Goal: Transaction & Acquisition: Purchase product/service

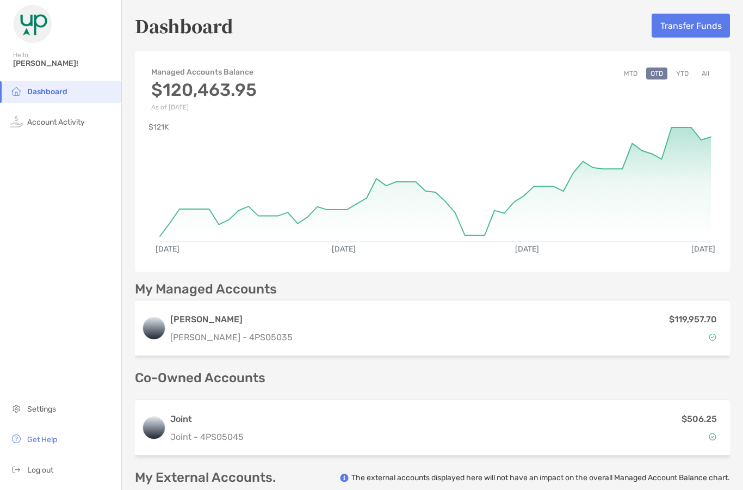
click at [693, 26] on button "Transfer Funds" at bounding box center [691, 26] width 78 height 24
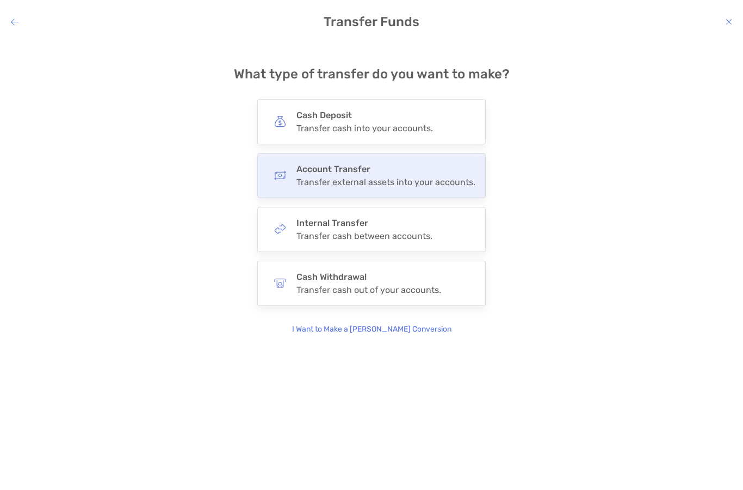
click at [369, 164] on h4 "Account Transfer" at bounding box center [386, 169] width 179 height 10
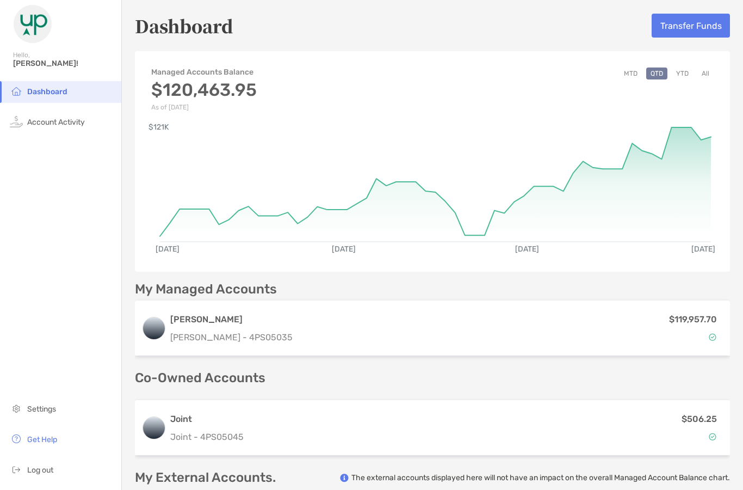
click at [684, 27] on button "Transfer Funds" at bounding box center [691, 26] width 78 height 24
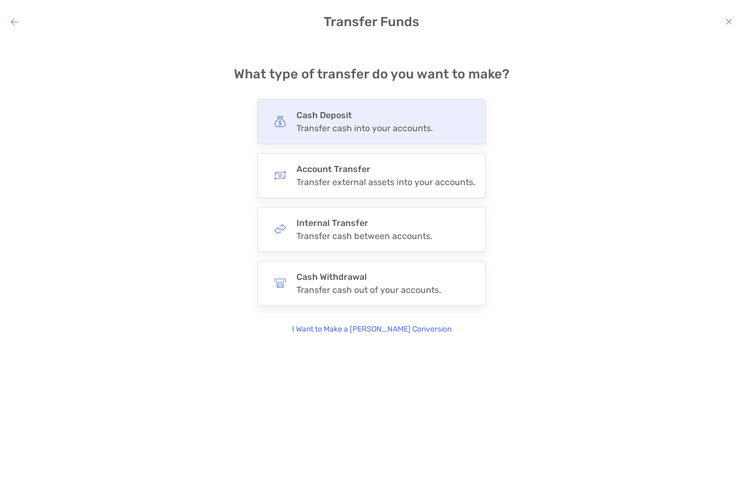
click at [373, 124] on div "Transfer cash into your accounts." at bounding box center [365, 128] width 137 height 10
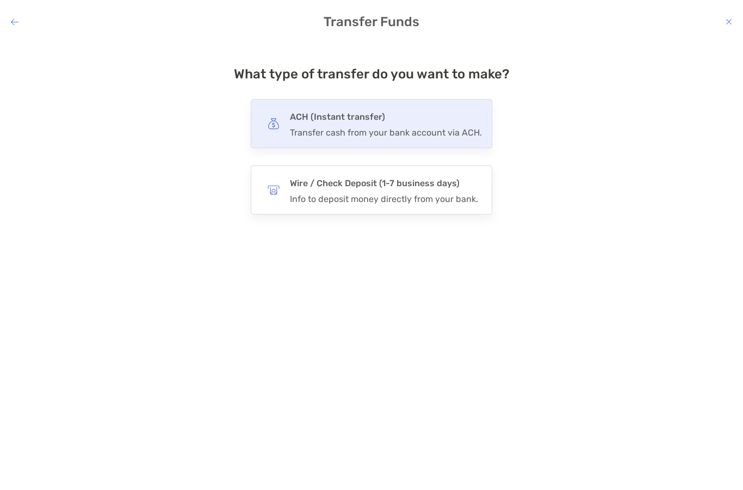
click at [403, 114] on h4 "ACH (Instant transfer)" at bounding box center [386, 116] width 192 height 15
click at [0, 0] on input "***" at bounding box center [0, 0] width 0 height 0
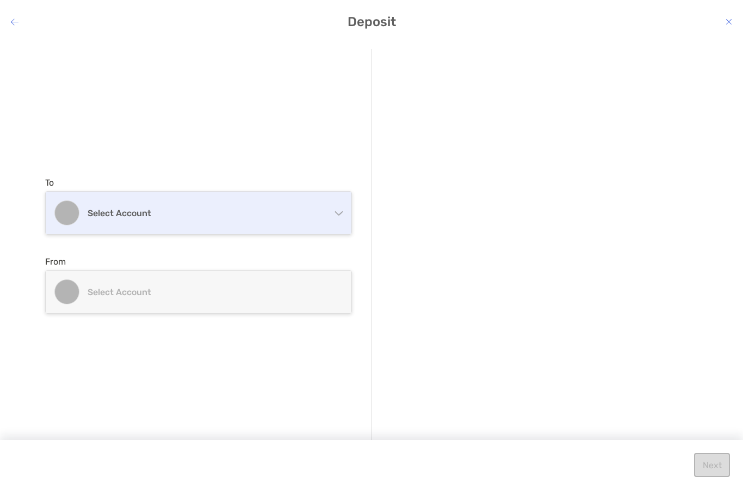
click at [326, 210] on div "Select account" at bounding box center [199, 213] width 306 height 42
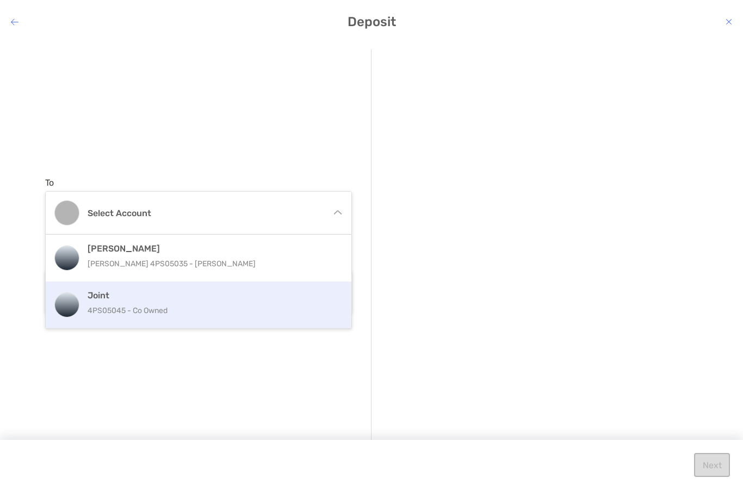
click at [204, 303] on div "Joint 4PS05045 - Co Owned" at bounding box center [210, 304] width 245 height 29
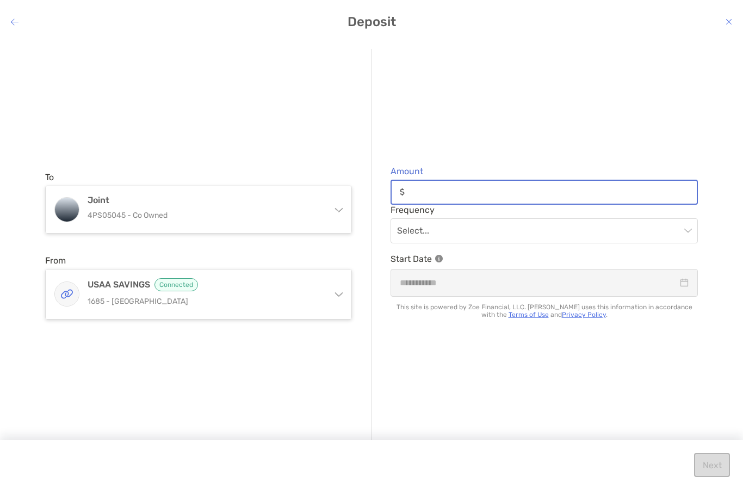
click at [500, 193] on input "Amount" at bounding box center [553, 191] width 288 height 9
type input "******"
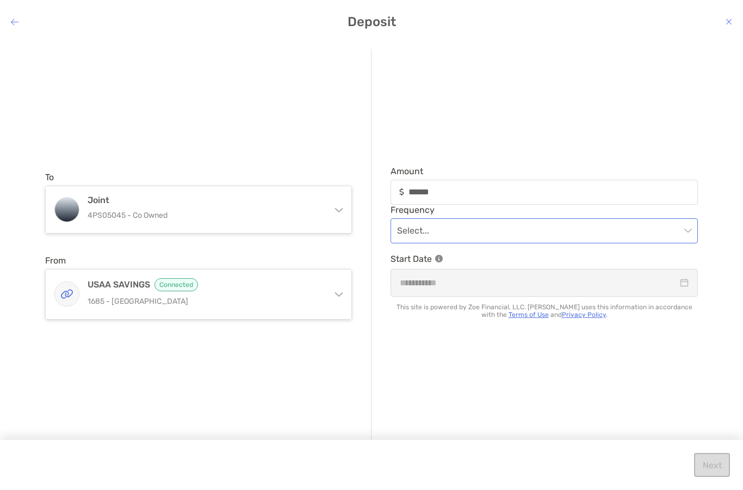
click at [591, 238] on input "modal" at bounding box center [539, 231] width 284 height 24
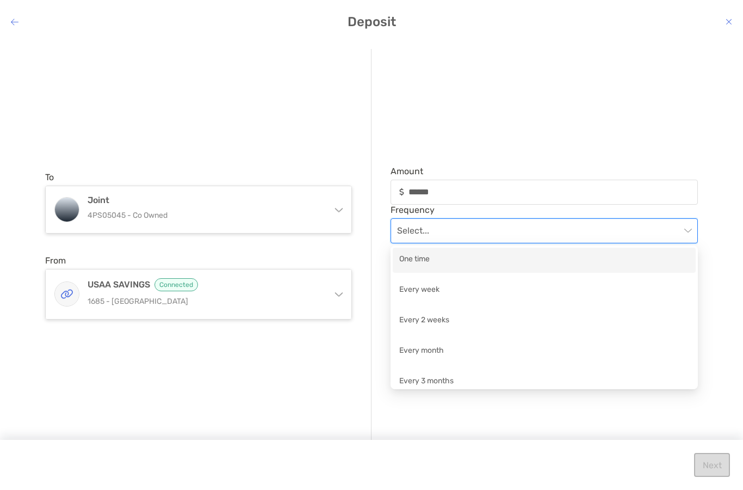
click at [512, 263] on div "One time" at bounding box center [544, 260] width 290 height 14
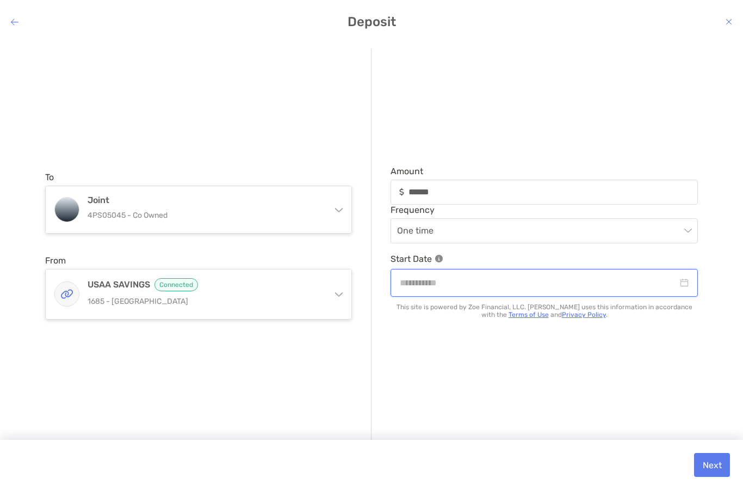
click at [438, 286] on input "modal" at bounding box center [539, 283] width 278 height 14
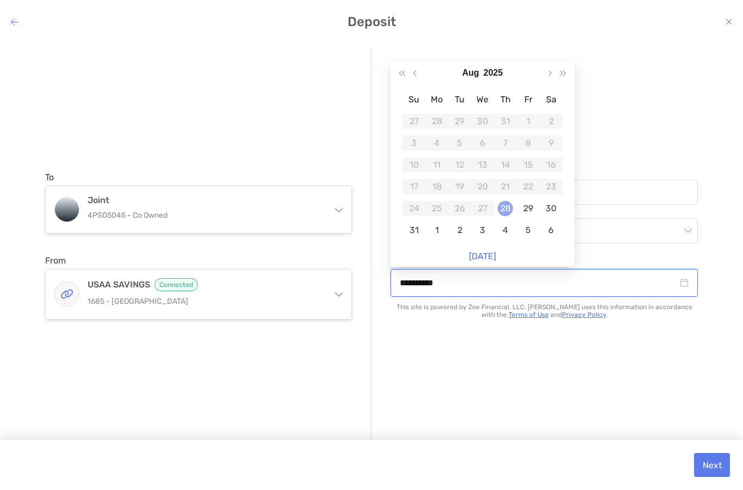
type input "**********"
click at [503, 207] on div "28" at bounding box center [505, 208] width 15 height 15
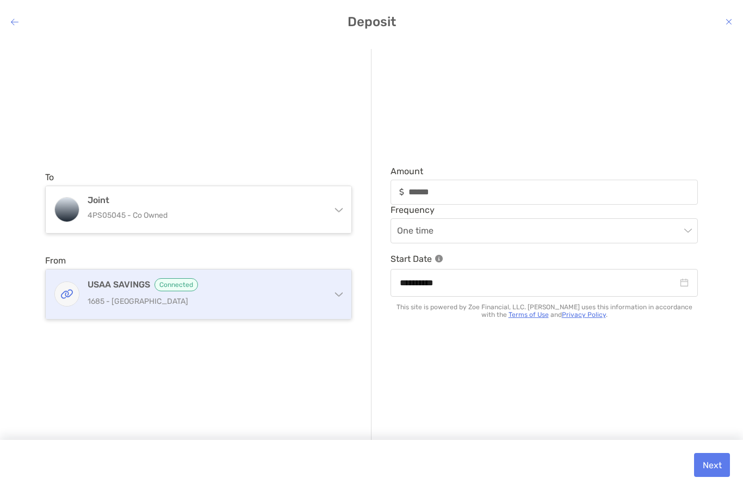
click at [291, 292] on div "USAA SAVINGS Connected 1685 - [GEOGRAPHIC_DATA]" at bounding box center [205, 294] width 235 height 32
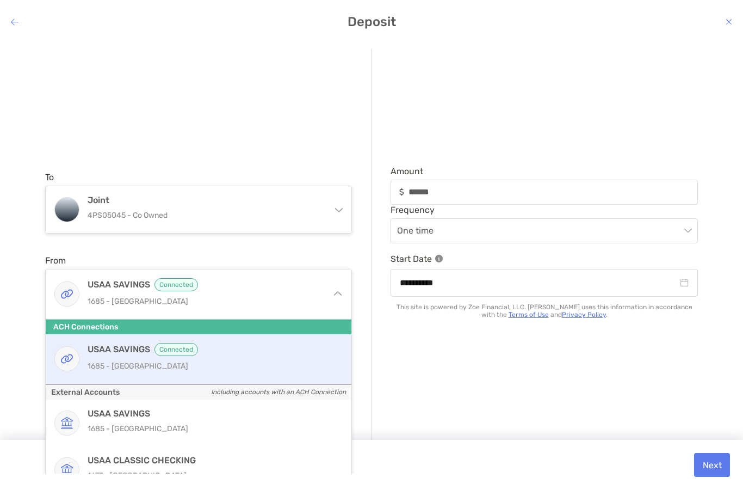
click at [222, 455] on h4 "USAA CLASSIC CHECKING" at bounding box center [210, 460] width 245 height 10
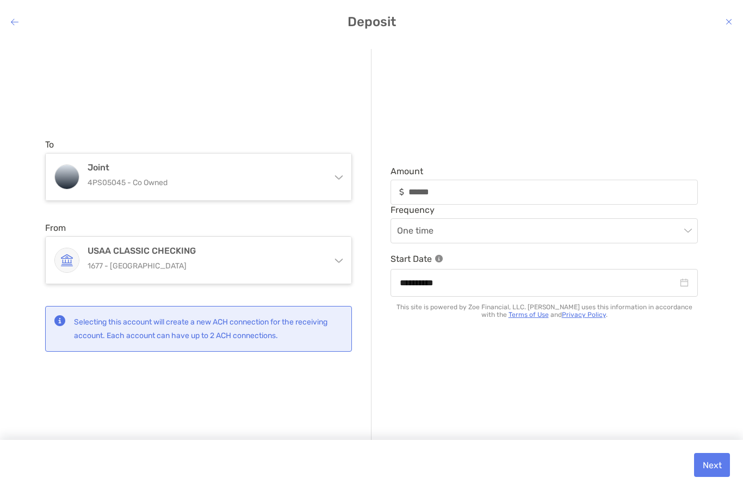
click at [713, 464] on button "Next" at bounding box center [712, 465] width 36 height 24
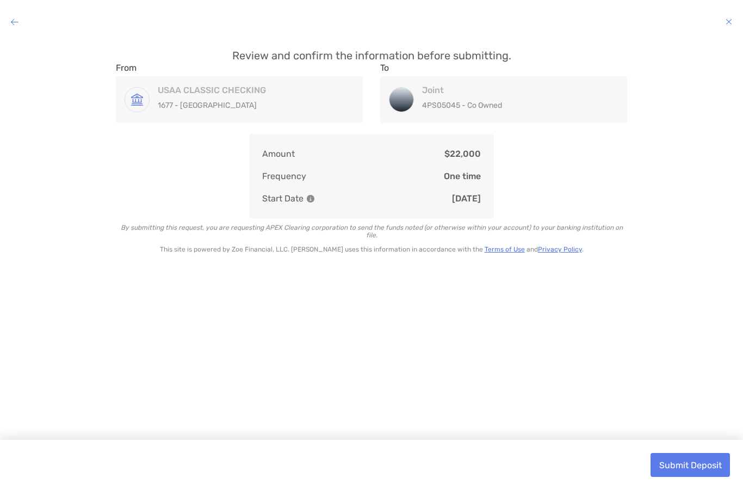
click at [689, 464] on button "Submit Deposit" at bounding box center [690, 465] width 79 height 24
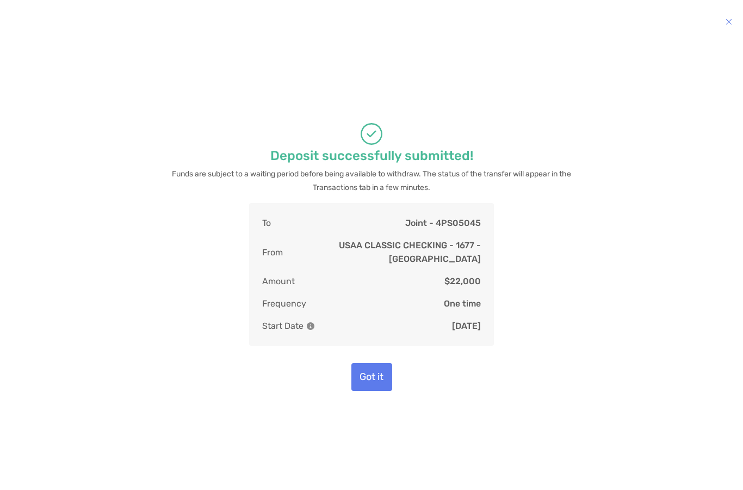
click at [370, 373] on button "Got it" at bounding box center [372, 377] width 41 height 28
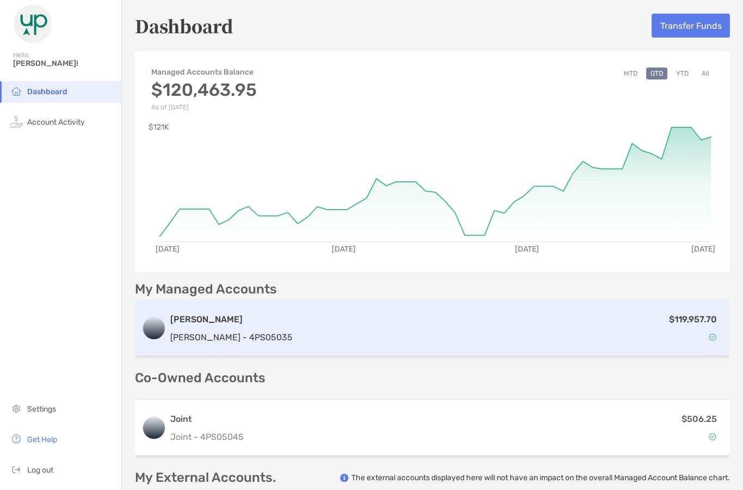
click at [421, 341] on div "$119,957.70" at bounding box center [510, 328] width 427 height 32
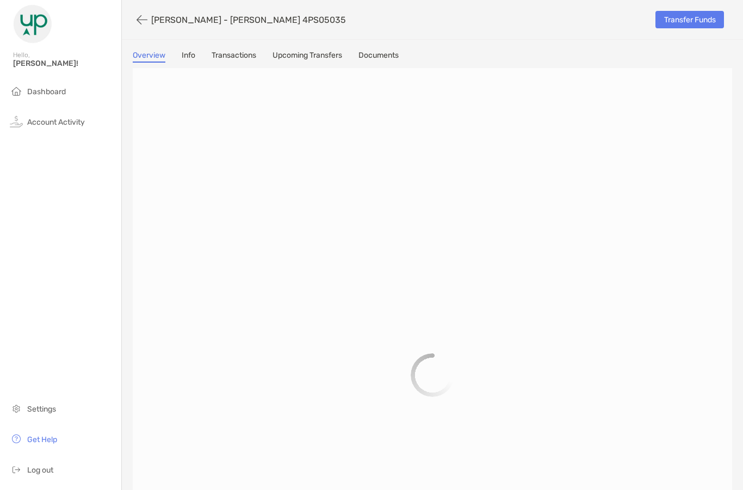
click at [243, 61] on link "Transactions" at bounding box center [234, 57] width 45 height 12
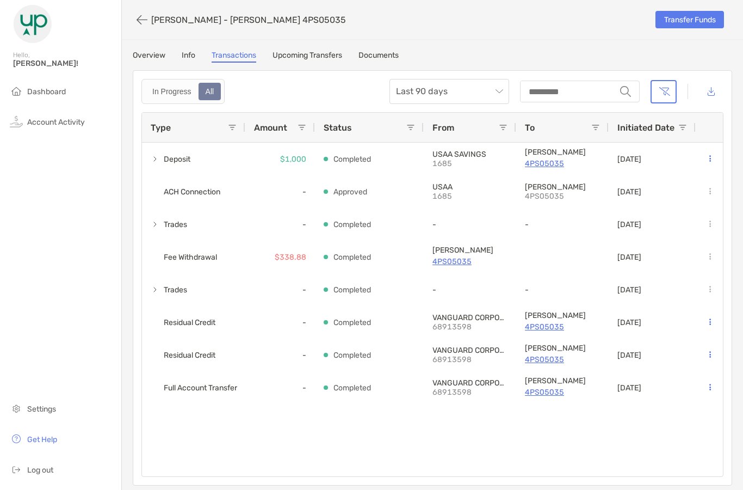
click at [305, 56] on link "Upcoming Transfers" at bounding box center [308, 57] width 70 height 12
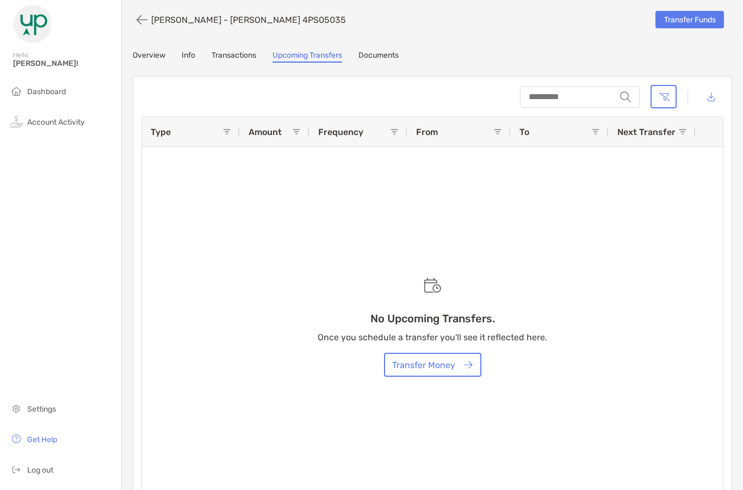
click at [442, 377] on button "Transfer Money" at bounding box center [432, 365] width 97 height 24
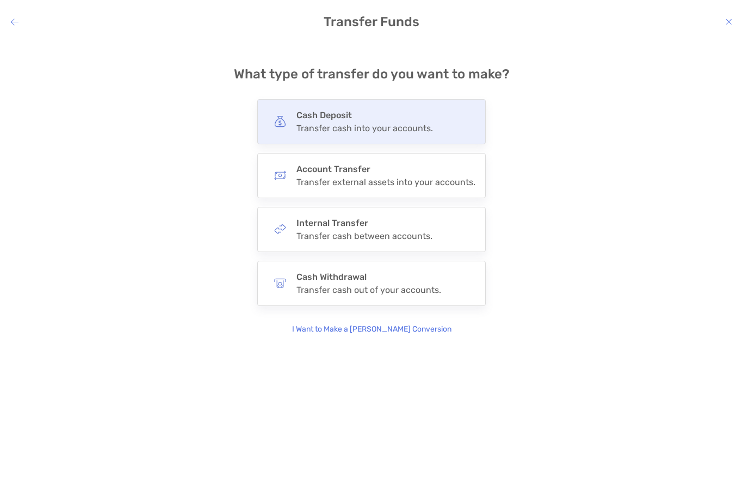
click at [331, 121] on div "Cash Deposit Transfer cash into your accounts." at bounding box center [365, 121] width 137 height 23
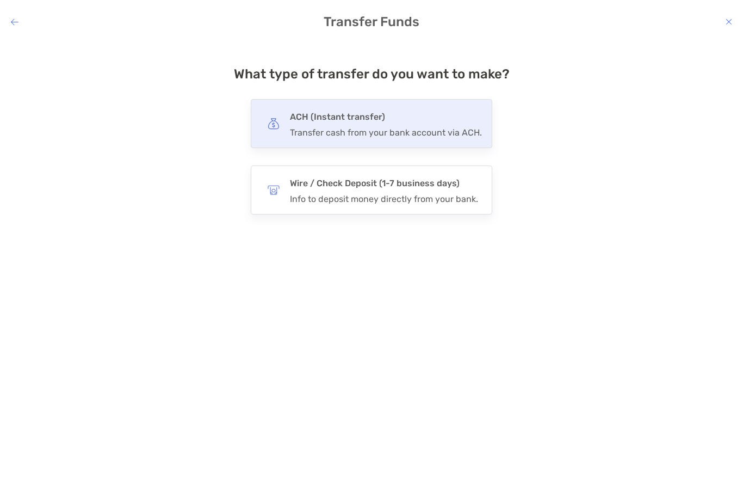
click at [346, 133] on div "Transfer cash from your bank account via ACH." at bounding box center [386, 132] width 192 height 10
click at [0, 0] on input "***" at bounding box center [0, 0] width 0 height 0
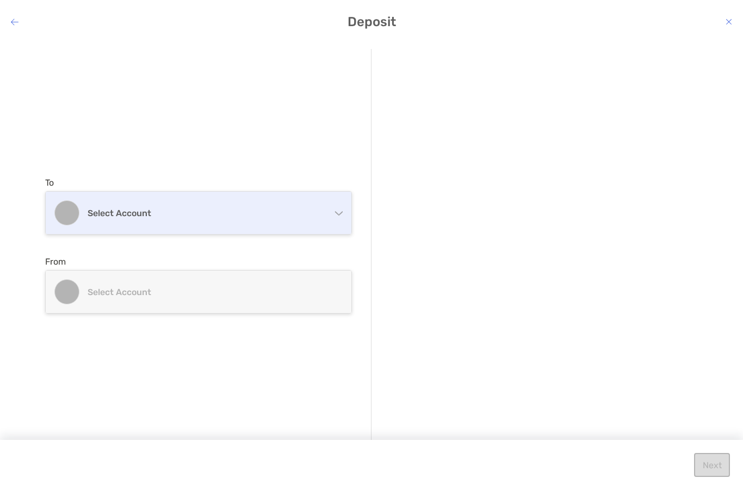
click at [343, 210] on div "Select account" at bounding box center [199, 213] width 306 height 42
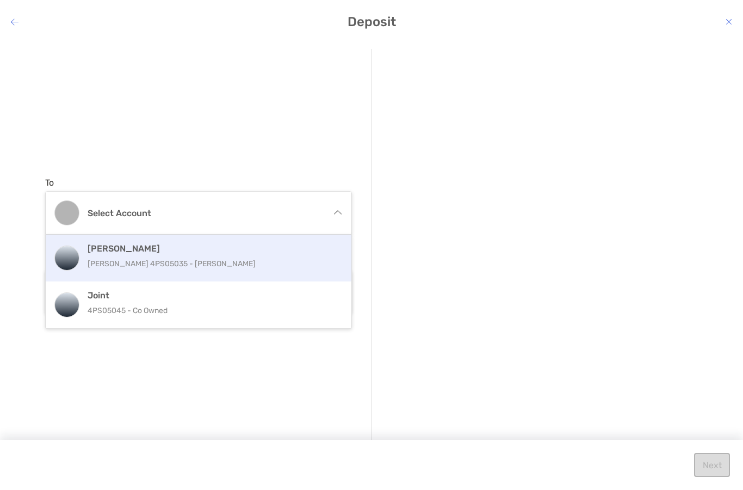
click at [275, 264] on p "[PERSON_NAME] 4PS05035 - [PERSON_NAME]" at bounding box center [210, 264] width 245 height 14
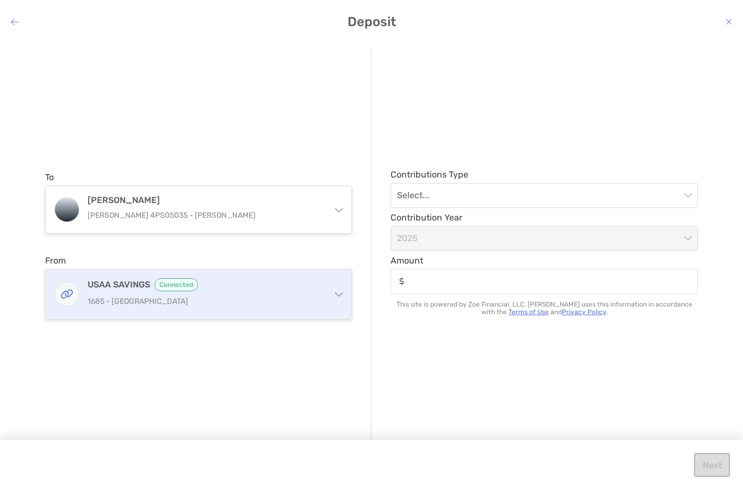
click at [269, 299] on p "1685 - [GEOGRAPHIC_DATA]" at bounding box center [205, 301] width 235 height 14
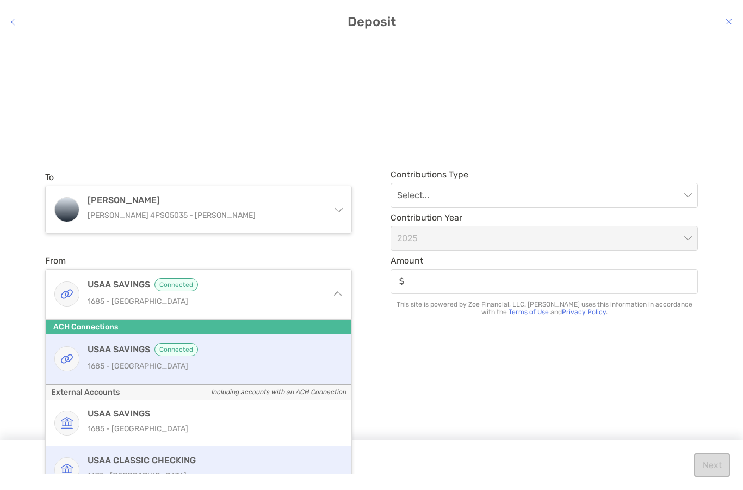
click at [182, 453] on div "USAA CLASSIC CHECKING 1677 - [GEOGRAPHIC_DATA]" at bounding box center [199, 469] width 306 height 47
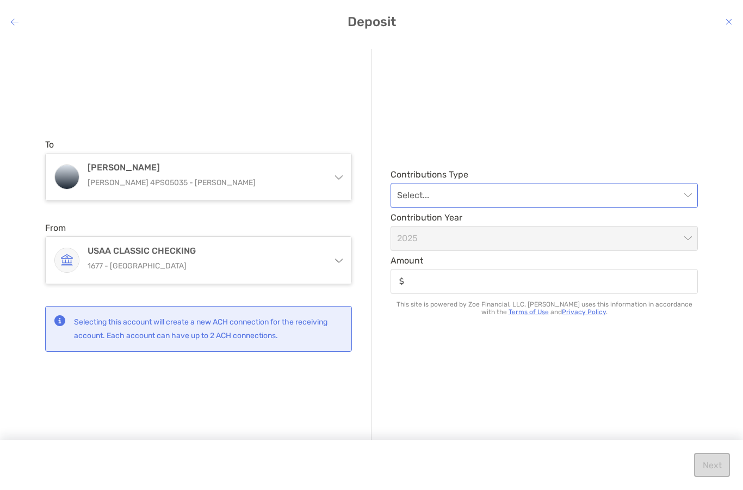
click at [542, 204] on input "modal" at bounding box center [539, 195] width 284 height 24
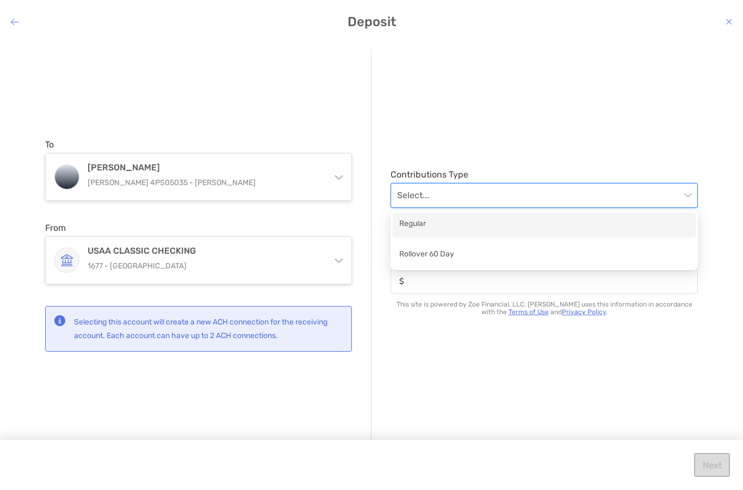
click at [509, 225] on div "Regular" at bounding box center [544, 225] width 290 height 14
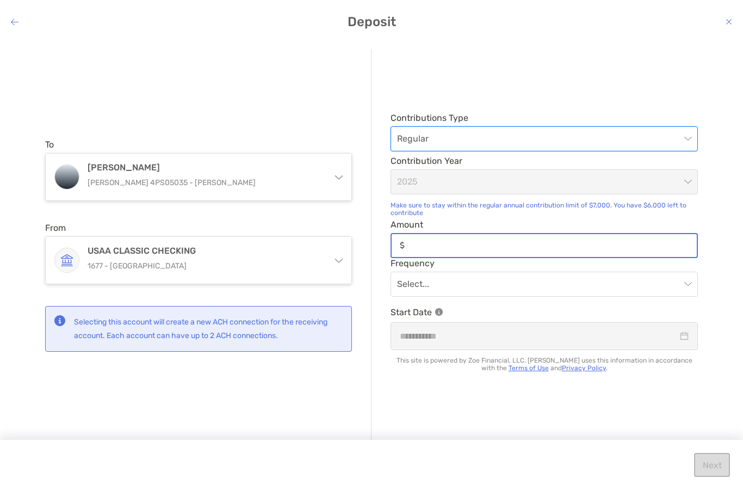
click at [481, 248] on input "Amount" at bounding box center [553, 245] width 288 height 9
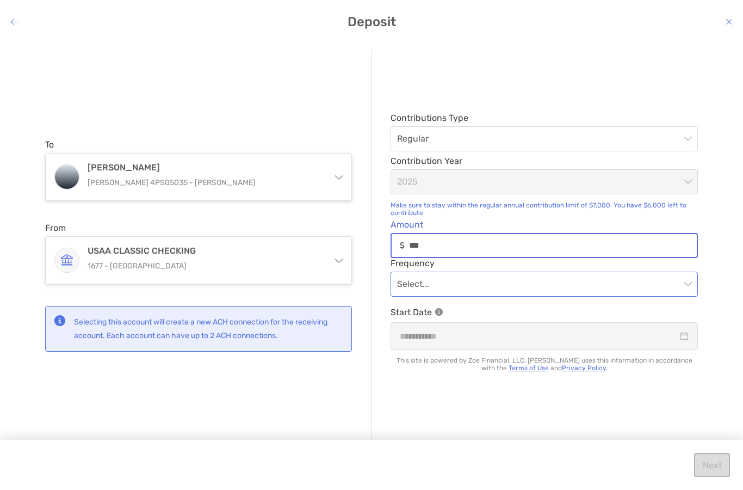
type input "***"
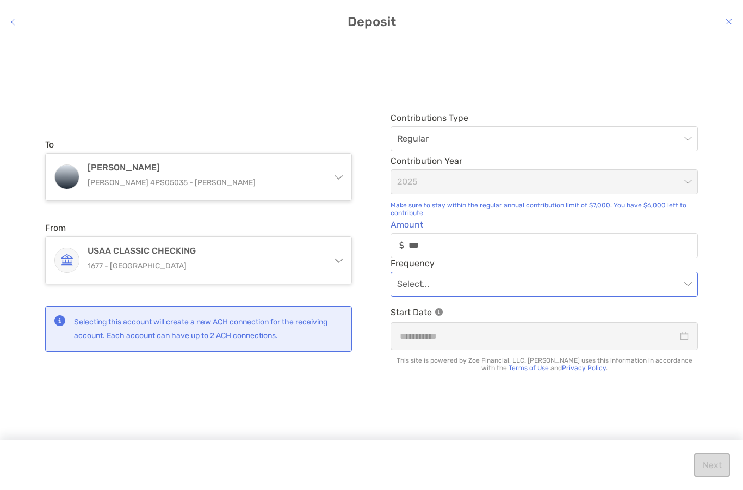
click at [536, 292] on input "modal" at bounding box center [539, 284] width 284 height 24
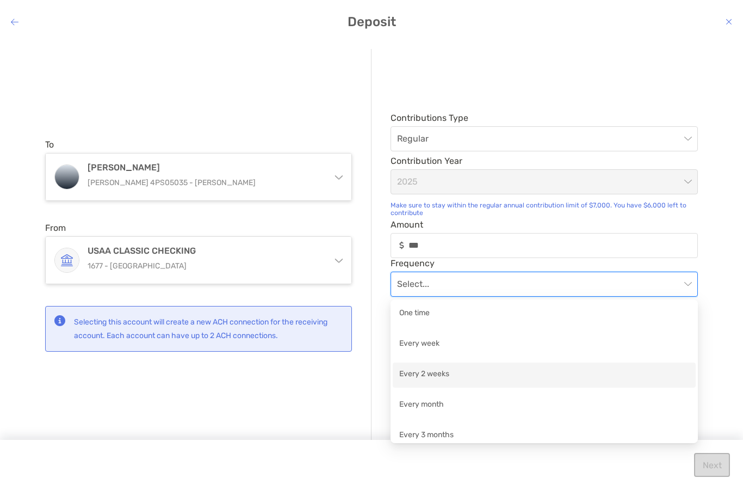
click at [506, 374] on div "Every 2 weeks" at bounding box center [544, 375] width 290 height 14
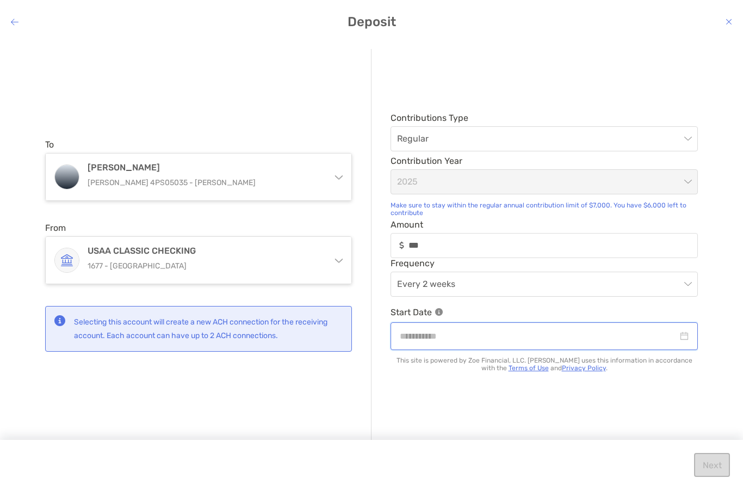
click at [489, 335] on input "modal" at bounding box center [539, 336] width 278 height 14
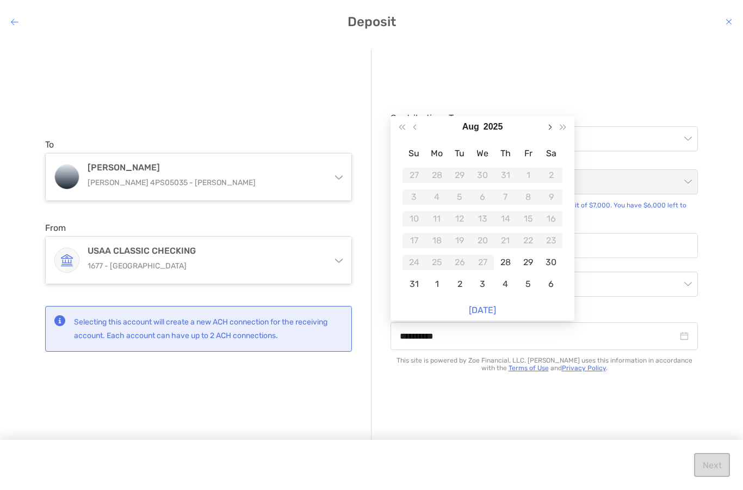
click at [550, 128] on span "Next month (PageDown)" at bounding box center [549, 126] width 5 height 5
type input "**********"
click at [439, 215] on div "15" at bounding box center [436, 218] width 15 height 15
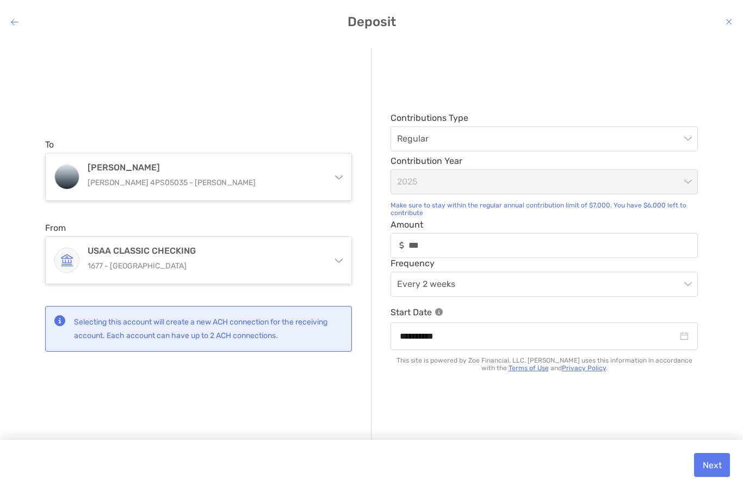
click at [447, 412] on div "**********" at bounding box center [535, 245] width 327 height 393
click at [717, 466] on button "Next" at bounding box center [712, 465] width 36 height 24
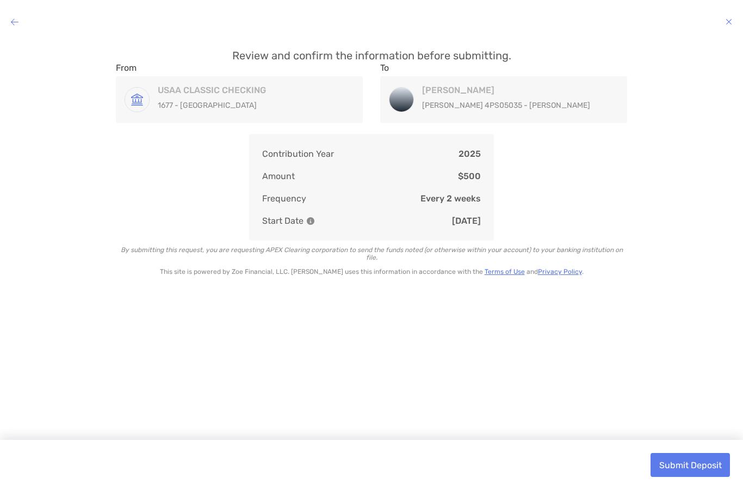
click at [692, 465] on button "Submit Deposit" at bounding box center [690, 465] width 79 height 24
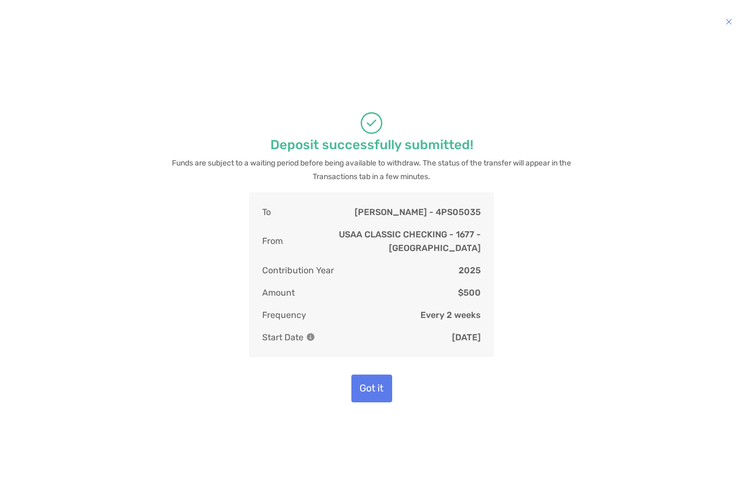
click at [371, 380] on button "Got it" at bounding box center [372, 388] width 41 height 28
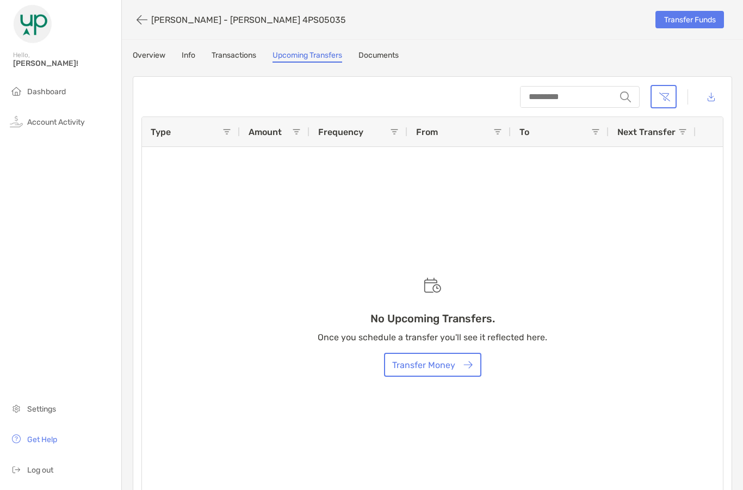
click at [230, 59] on link "Transactions" at bounding box center [234, 57] width 45 height 12
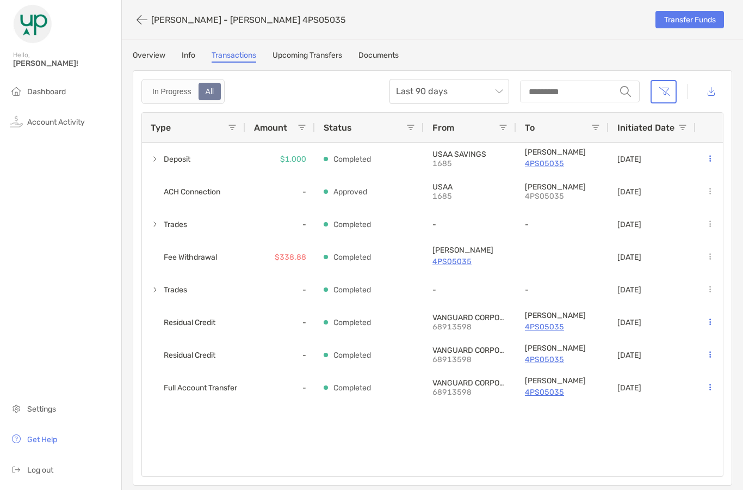
click at [184, 57] on link "Info" at bounding box center [189, 57] width 14 height 12
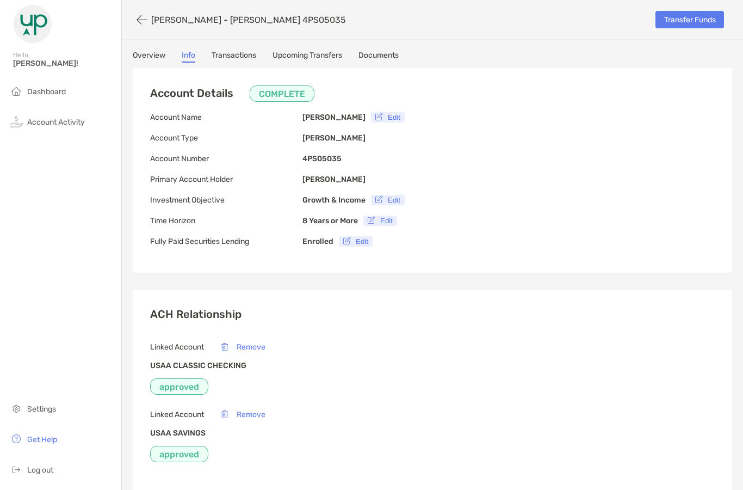
click at [151, 57] on link "Overview" at bounding box center [149, 57] width 33 height 12
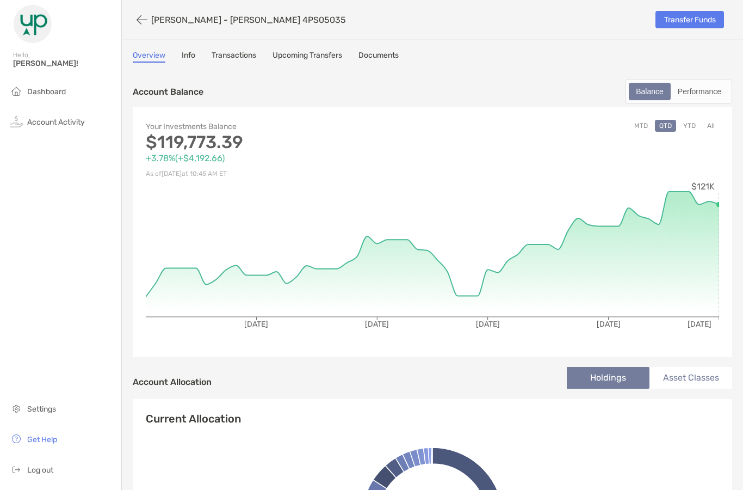
click at [142, 19] on icon "button" at bounding box center [142, 20] width 11 height 13
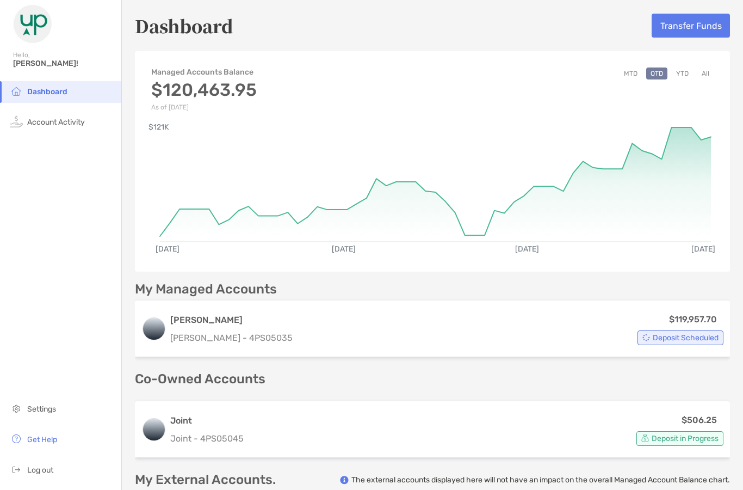
click at [684, 71] on button "YTD" at bounding box center [682, 73] width 21 height 12
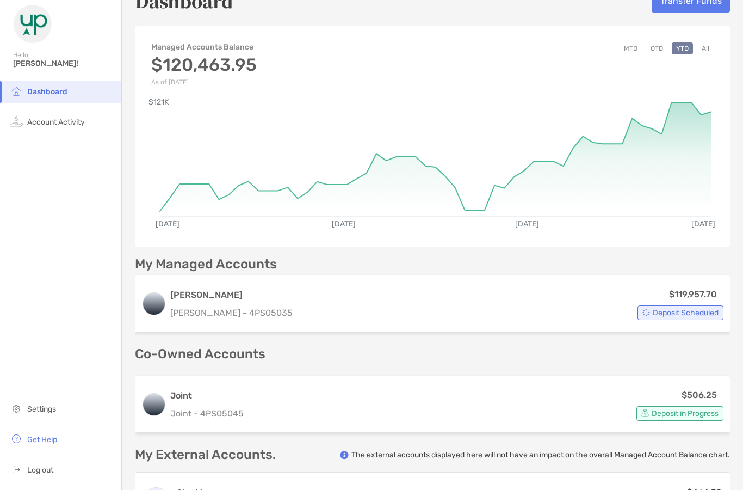
scroll to position [46, 0]
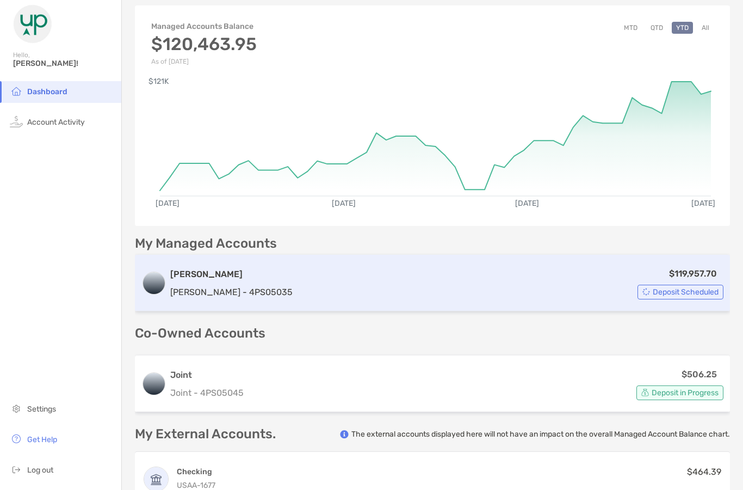
click at [297, 289] on div "$119,957.70 Deposit Scheduled" at bounding box center [510, 283] width 427 height 33
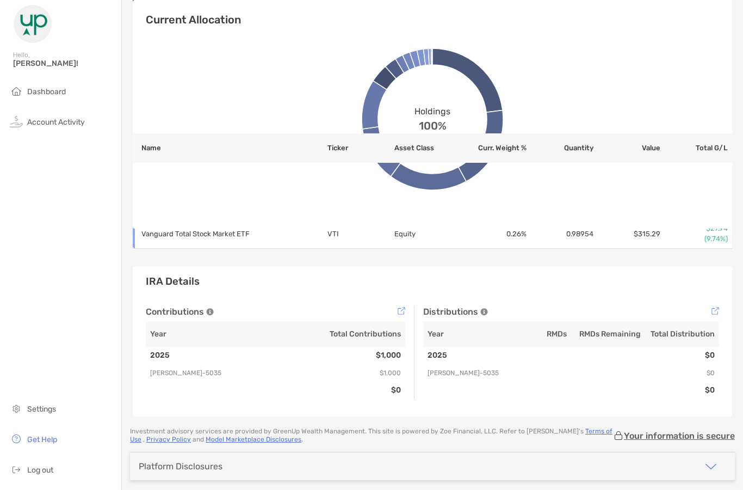
scroll to position [828, 0]
click at [211, 312] on img at bounding box center [210, 313] width 8 height 8
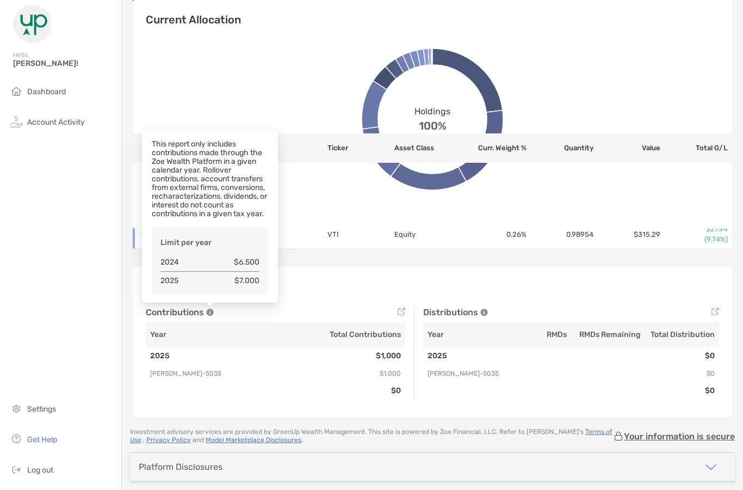
click at [327, 303] on div "IRA Details Contributions Year Total Contributions 2025 $1,000 [PERSON_NAME] - …" at bounding box center [433, 342] width 600 height 150
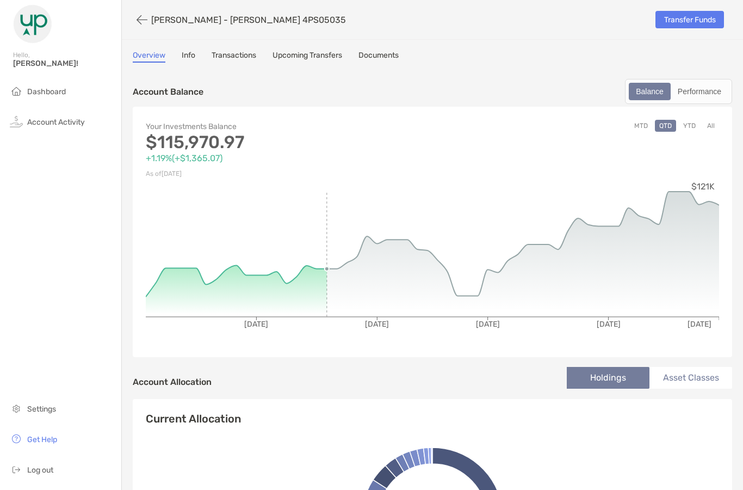
scroll to position [0, 0]
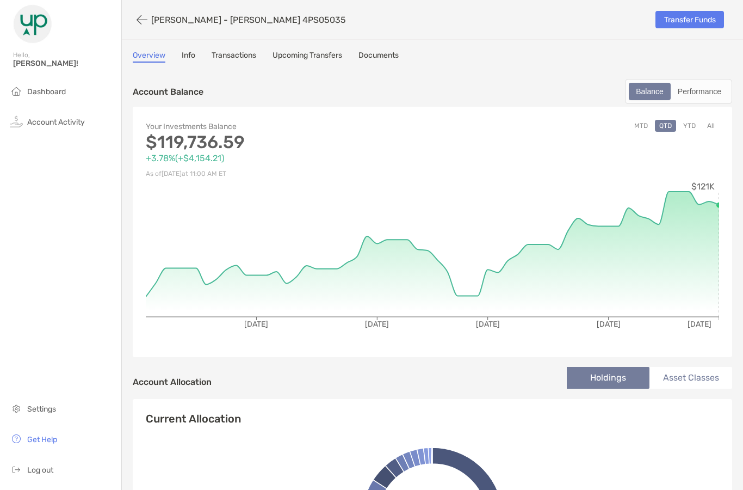
click at [375, 59] on link "Documents" at bounding box center [379, 57] width 40 height 12
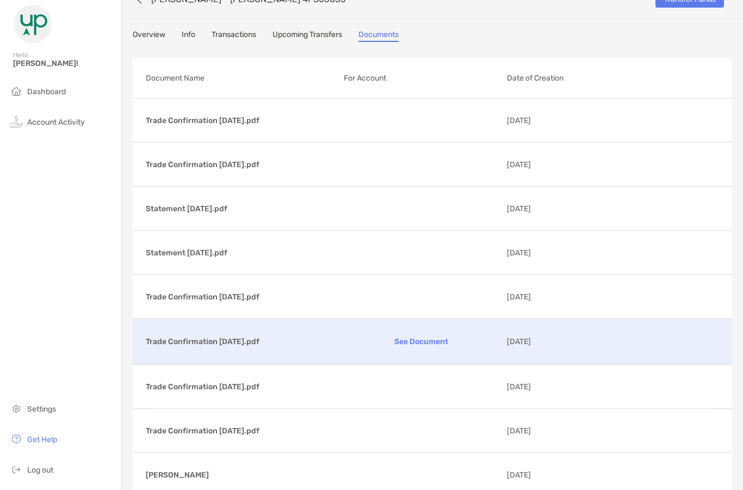
scroll to position [32, 0]
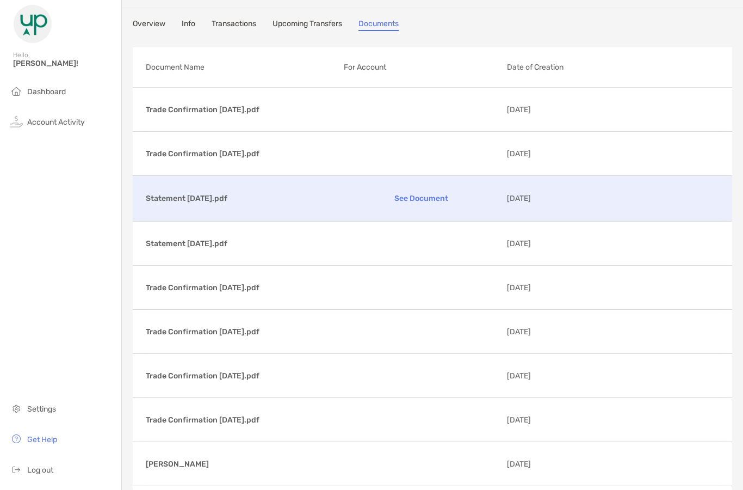
click at [409, 195] on p "See Document" at bounding box center [421, 198] width 155 height 19
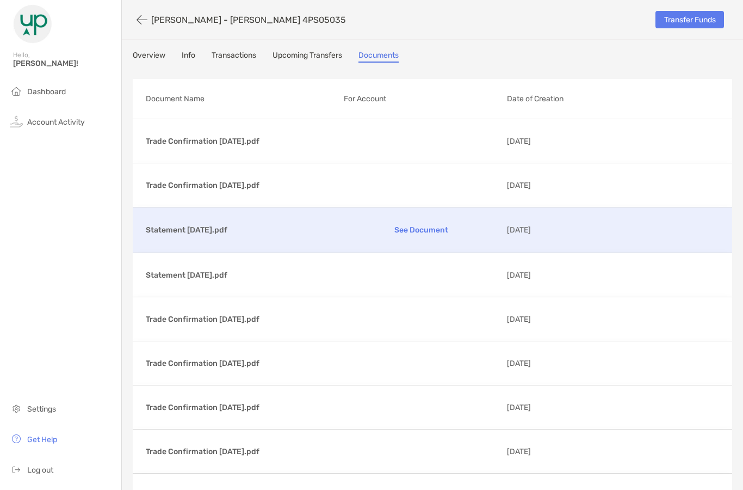
scroll to position [0, 0]
click at [147, 57] on link "Overview" at bounding box center [149, 57] width 33 height 12
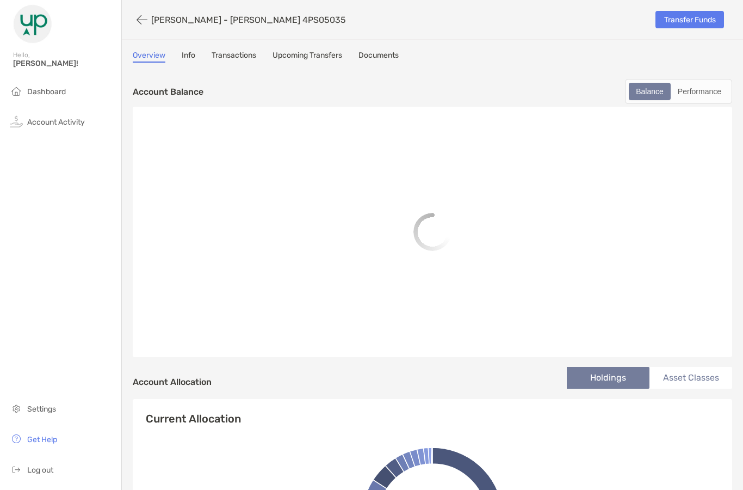
click at [141, 22] on icon "button" at bounding box center [142, 20] width 11 height 13
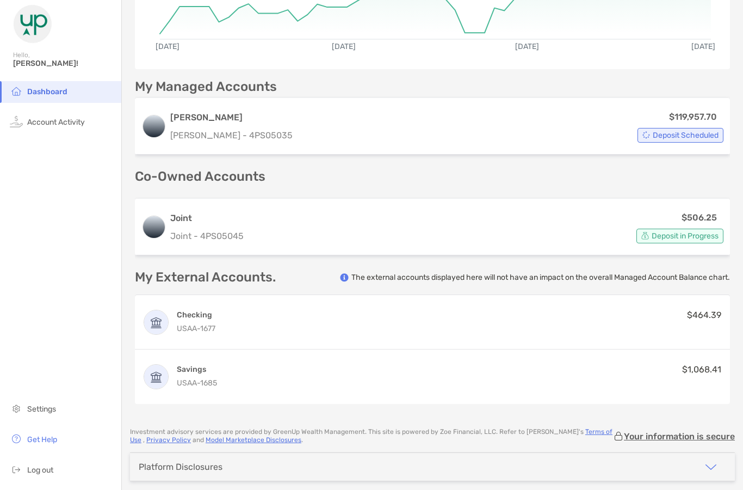
scroll to position [202, 0]
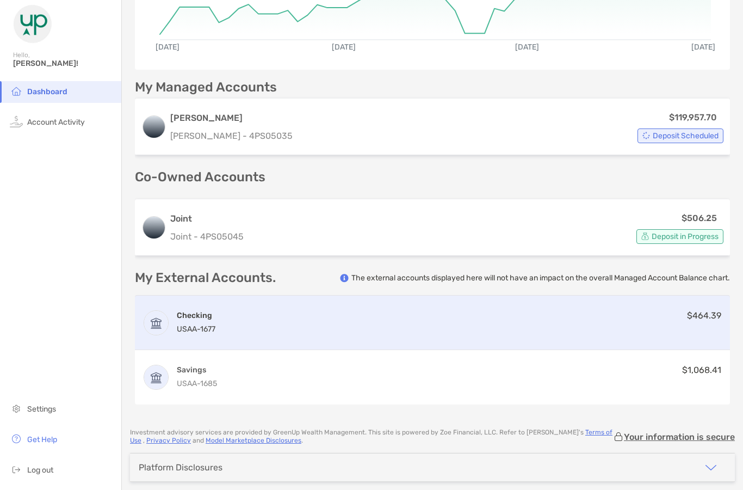
click at [242, 323] on div "Checking USAA - 1677 $464.39" at bounding box center [432, 322] width 595 height 54
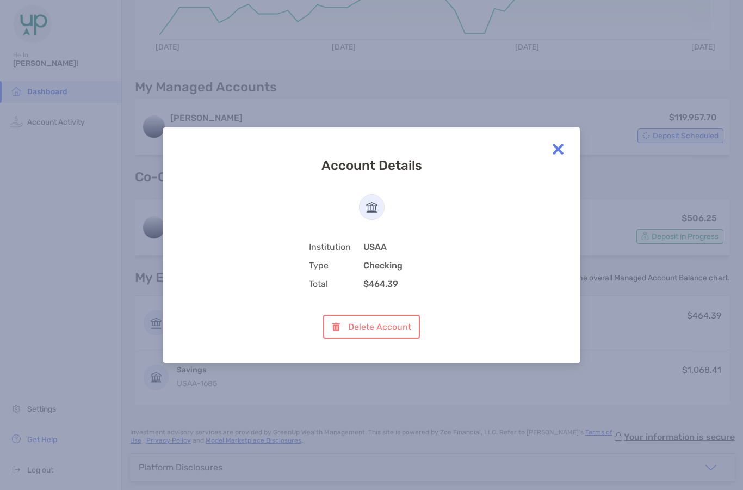
click at [557, 149] on img at bounding box center [558, 149] width 22 height 22
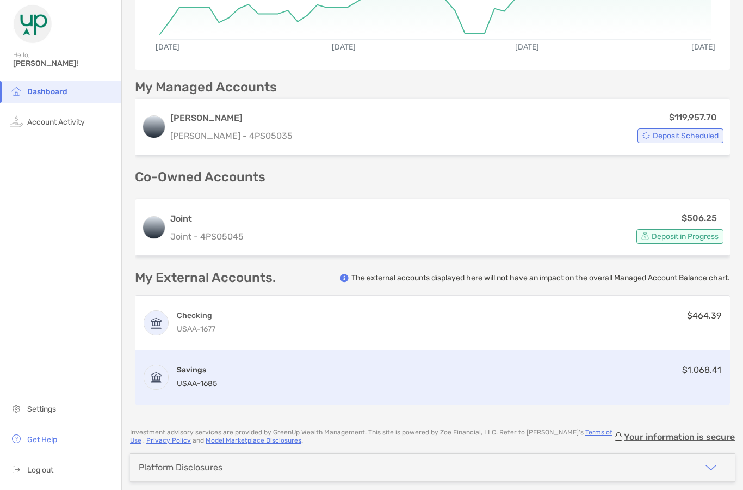
click at [513, 379] on div "Savings USAA - 1685 $1,068.41" at bounding box center [432, 377] width 595 height 54
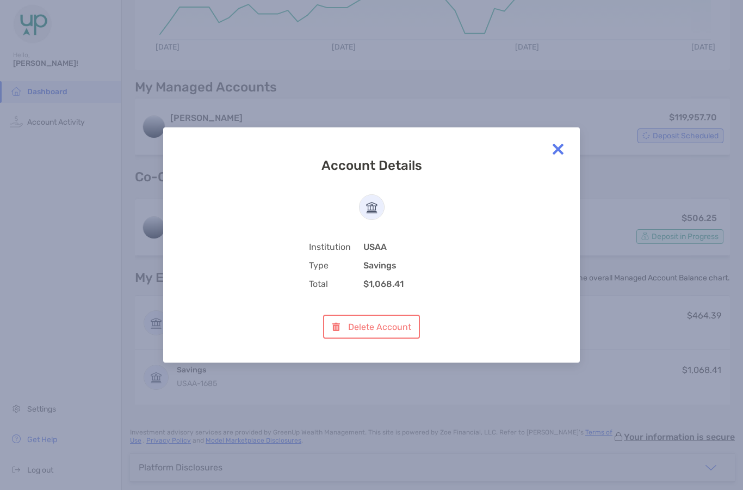
click at [558, 147] on img at bounding box center [558, 149] width 22 height 22
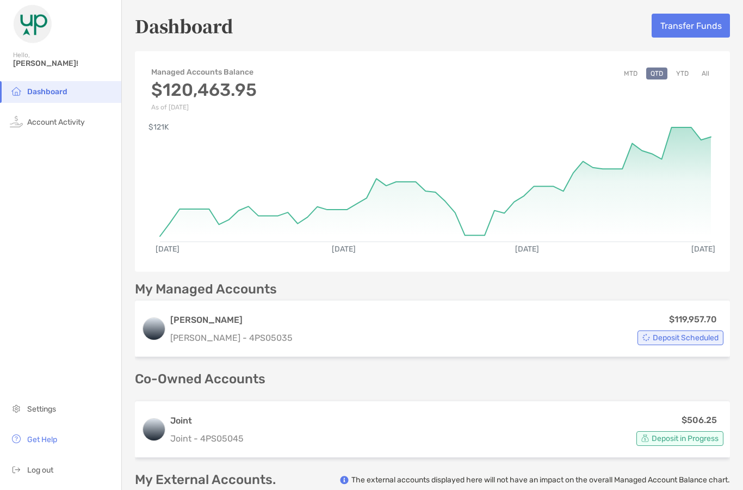
scroll to position [0, 0]
click at [630, 77] on button "MTD" at bounding box center [631, 73] width 22 height 12
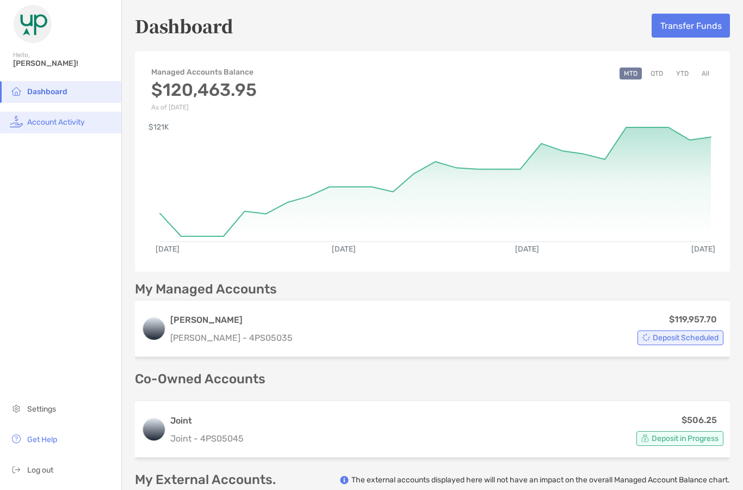
click at [70, 127] on span "Account Activity" at bounding box center [56, 122] width 58 height 9
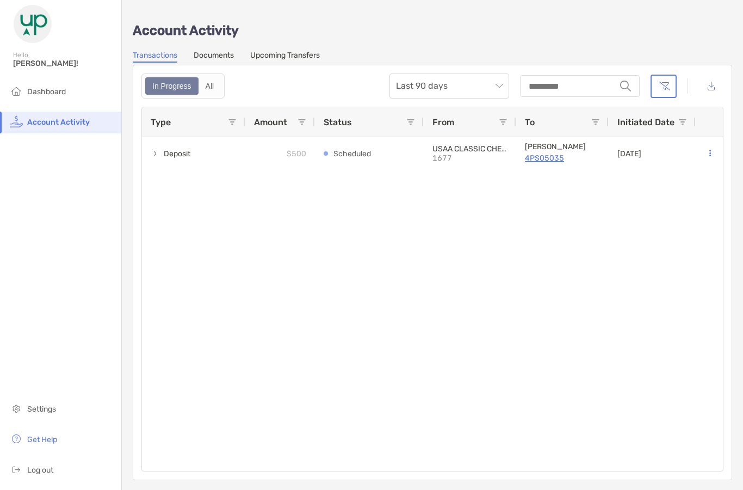
click at [217, 52] on link "Documents" at bounding box center [214, 57] width 40 height 12
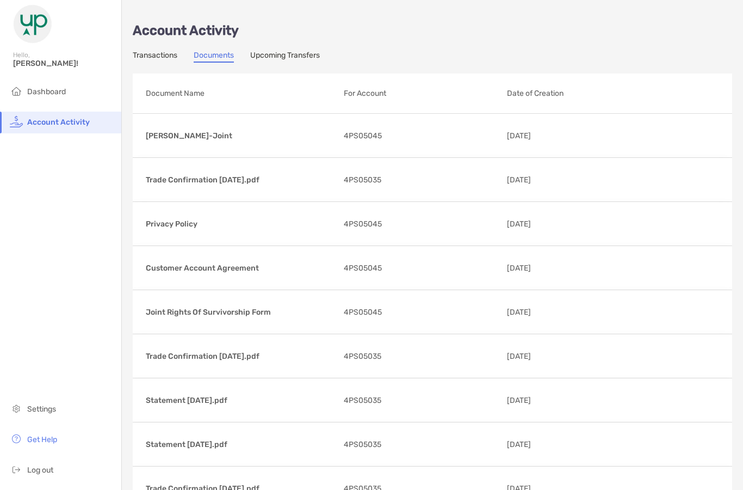
click at [159, 59] on link "Transactions" at bounding box center [155, 57] width 45 height 12
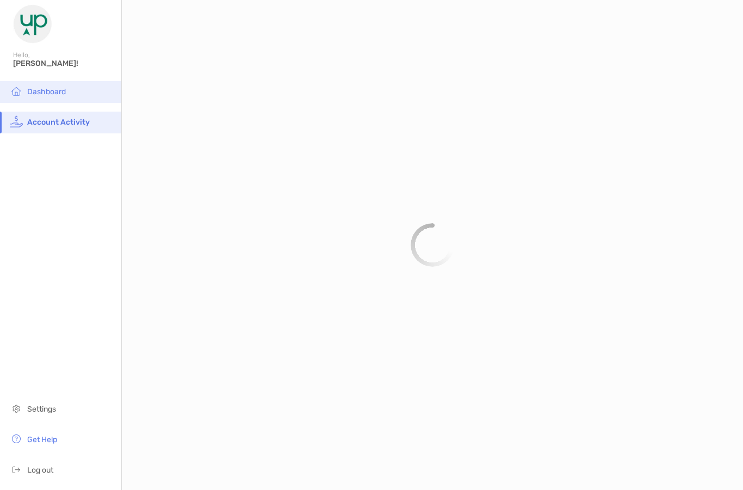
click at [64, 93] on span "Dashboard" at bounding box center [46, 91] width 39 height 9
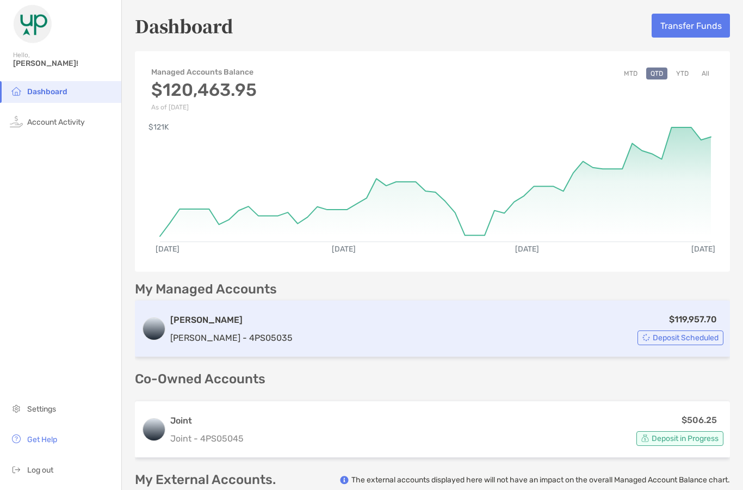
click at [399, 329] on div "$119,957.70 Deposit Scheduled" at bounding box center [510, 328] width 427 height 33
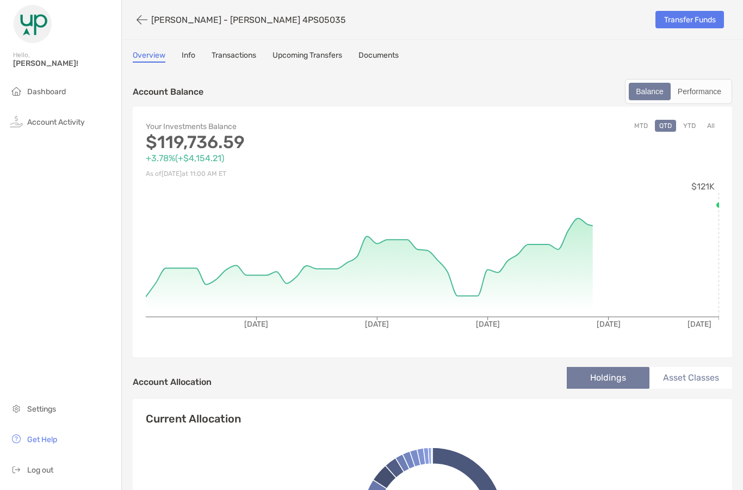
click at [382, 59] on link "Documents" at bounding box center [379, 57] width 40 height 12
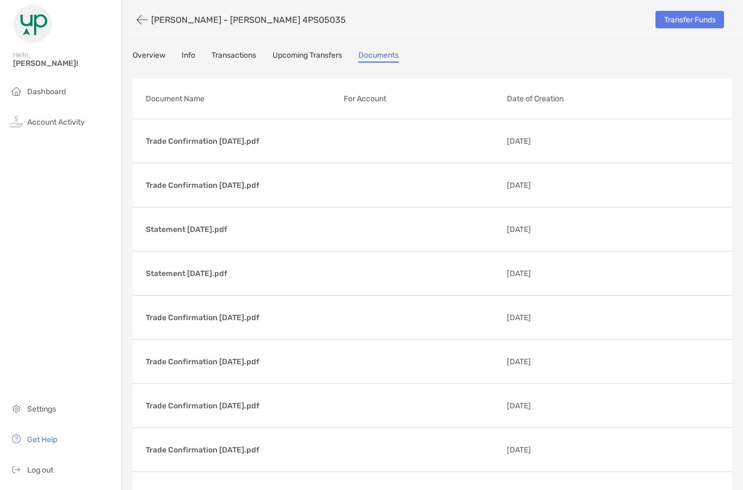
click at [379, 103] on p "For Account" at bounding box center [421, 99] width 155 height 14
click at [190, 53] on link "Info" at bounding box center [189, 57] width 14 height 12
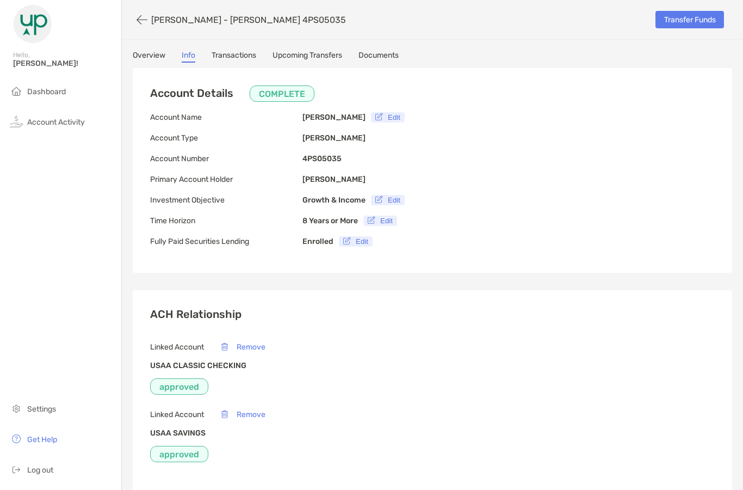
click at [238, 55] on link "Transactions" at bounding box center [234, 57] width 45 height 12
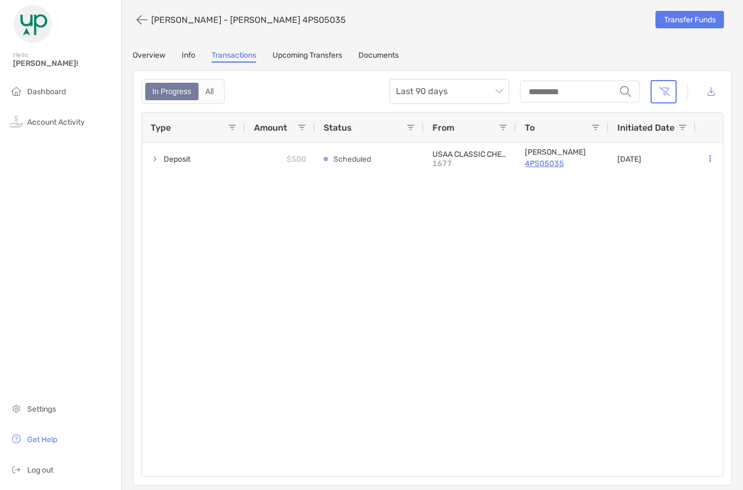
click at [189, 56] on link "Info" at bounding box center [189, 57] width 14 height 12
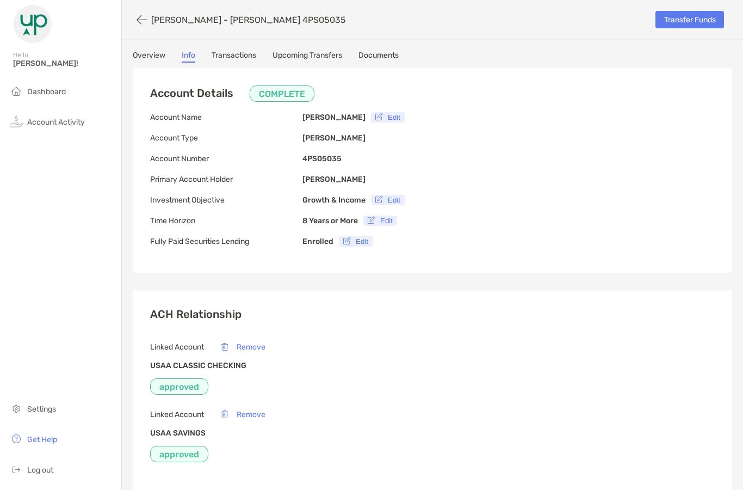
click at [242, 59] on link "Transactions" at bounding box center [234, 57] width 45 height 12
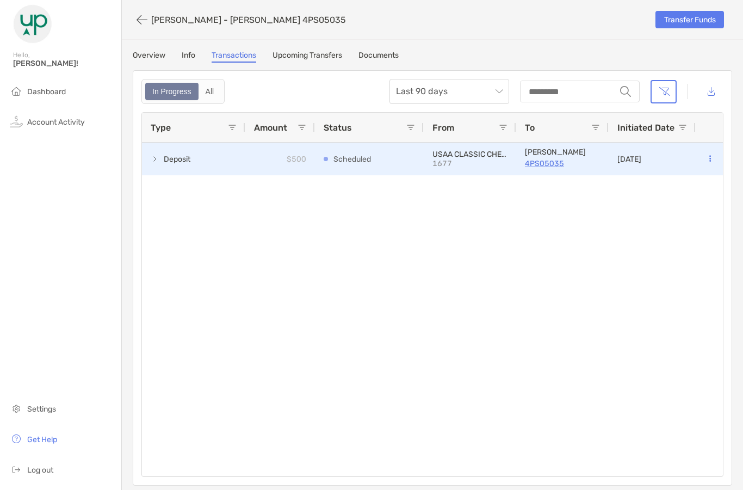
click at [157, 161] on span at bounding box center [155, 159] width 9 height 9
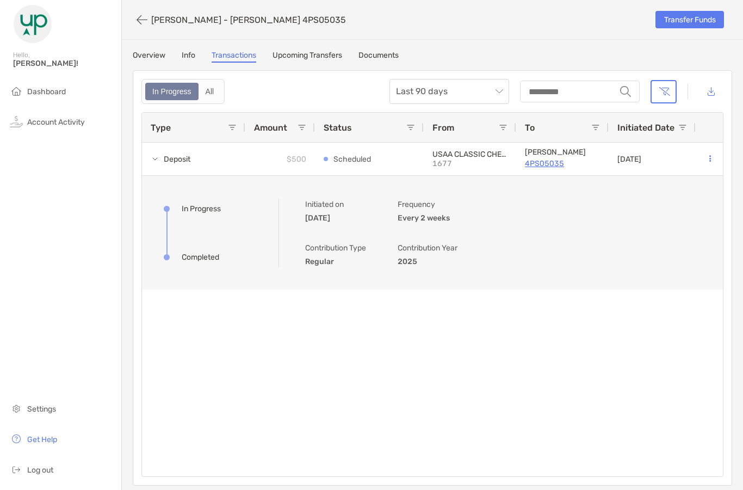
click at [139, 19] on icon "button" at bounding box center [142, 20] width 11 height 13
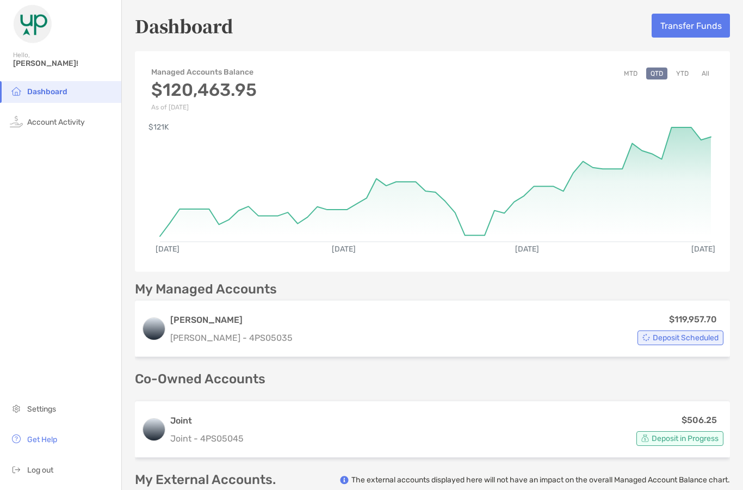
click at [706, 73] on button "All" at bounding box center [706, 73] width 16 height 12
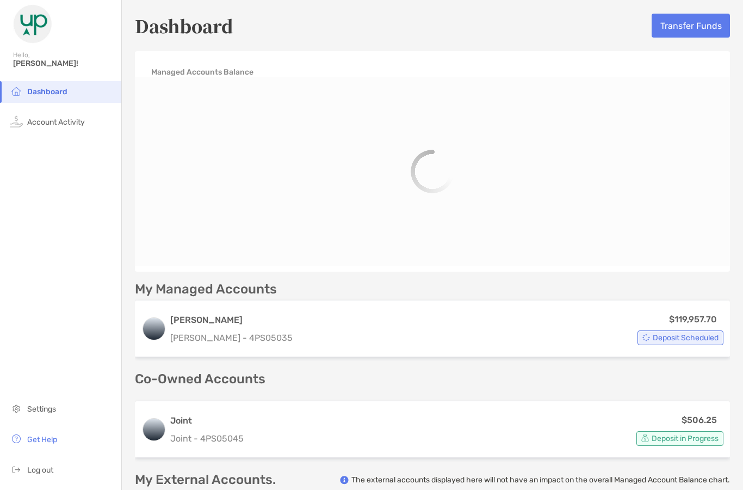
click at [41, 26] on img at bounding box center [32, 23] width 39 height 39
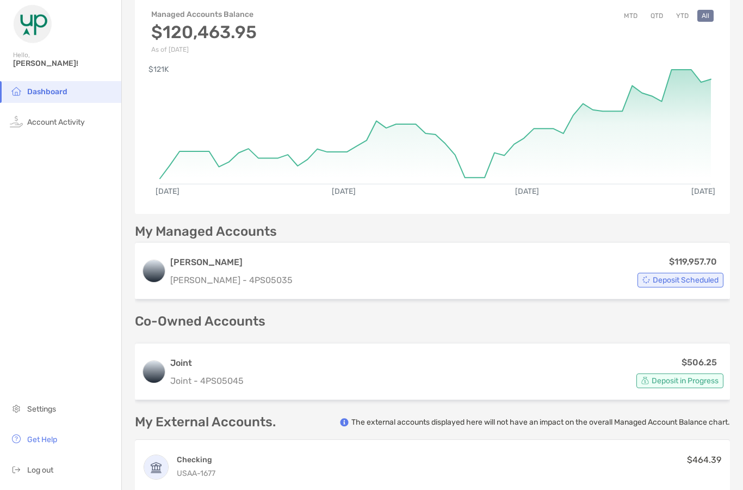
scroll to position [70, 0]
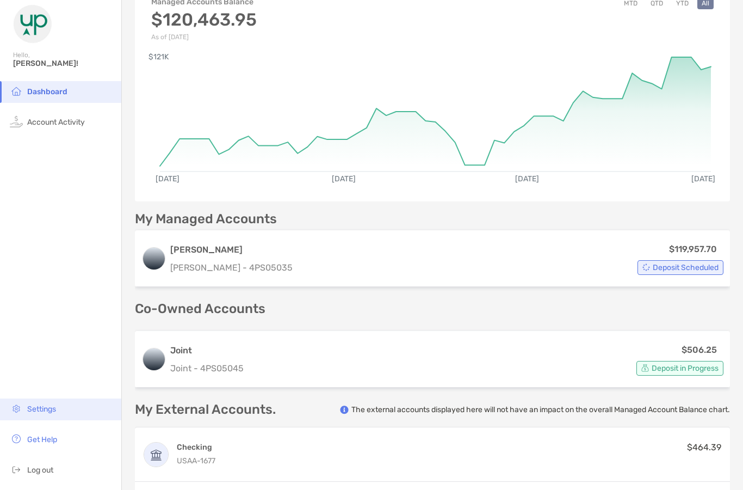
click at [68, 420] on li "Settings" at bounding box center [60, 409] width 121 height 22
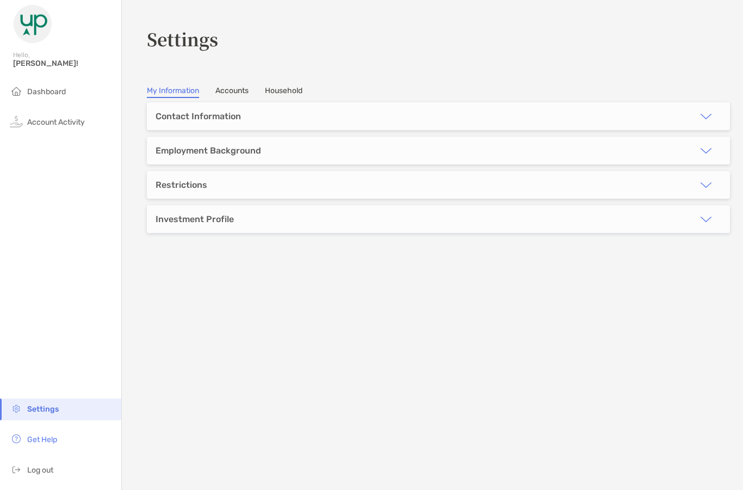
click at [227, 95] on link "Accounts" at bounding box center [232, 92] width 33 height 12
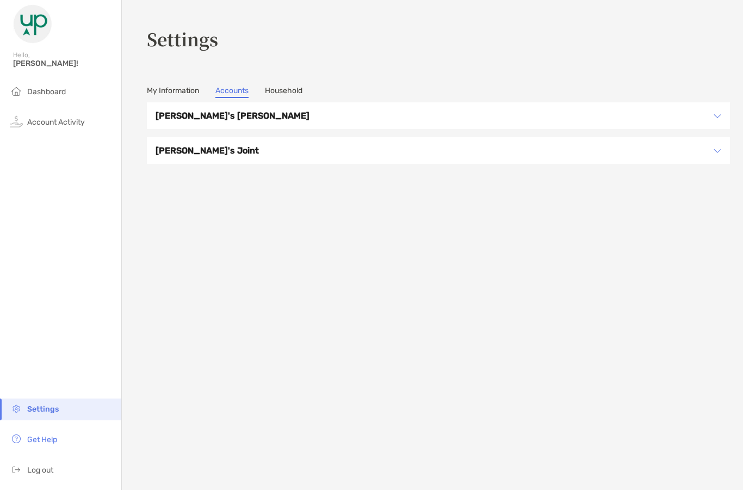
click at [287, 94] on link "Household" at bounding box center [284, 92] width 38 height 12
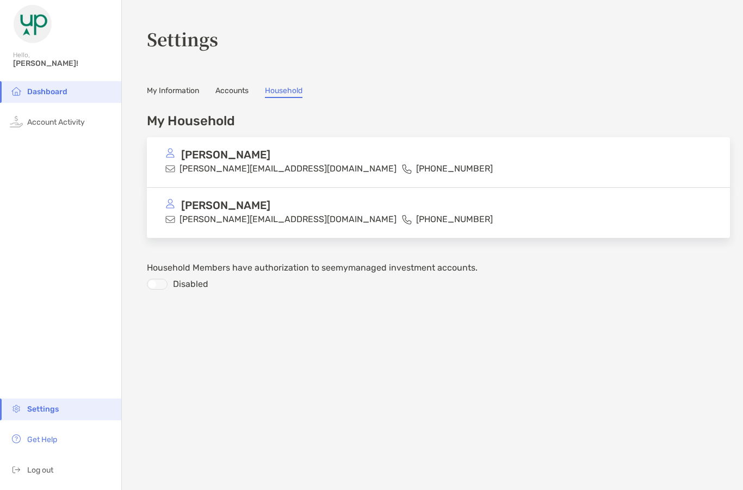
click at [188, 88] on link "My Information" at bounding box center [173, 92] width 52 height 12
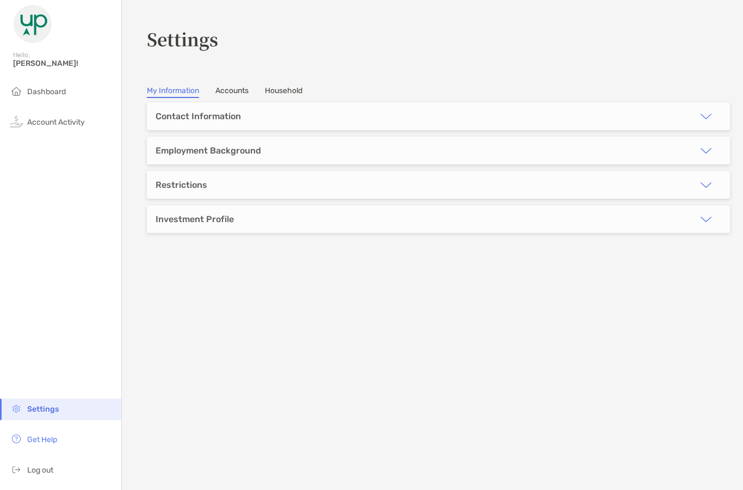
click at [264, 217] on div "Investment Profile" at bounding box center [438, 219] width 583 height 28
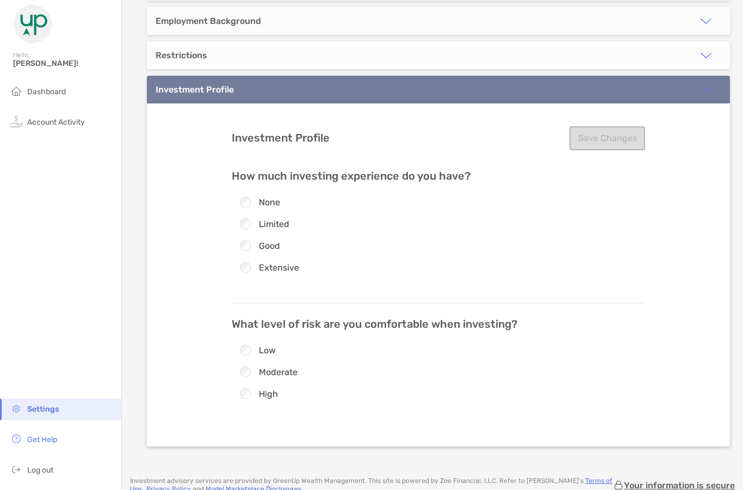
type input "******"
type input "*****"
type input "**********"
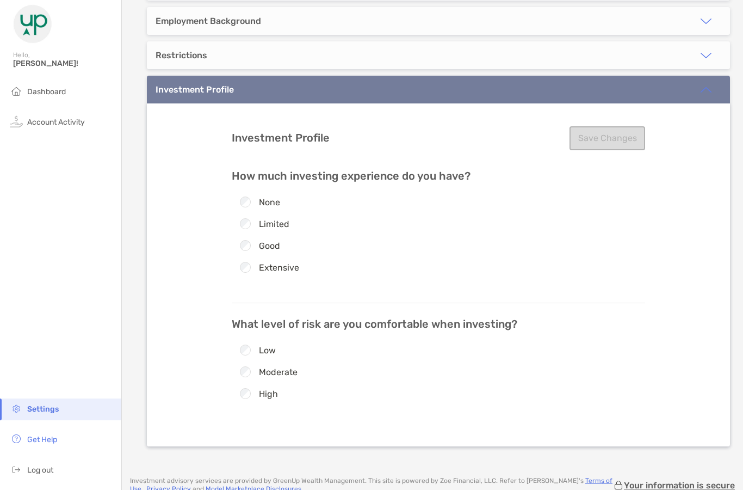
type input "*****"
type input "**********"
type input "*****"
type input "****"
type input "*****"
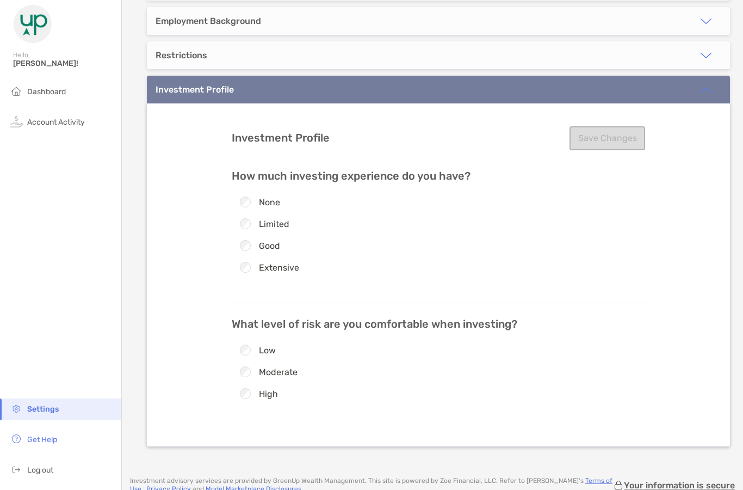
type input "**********"
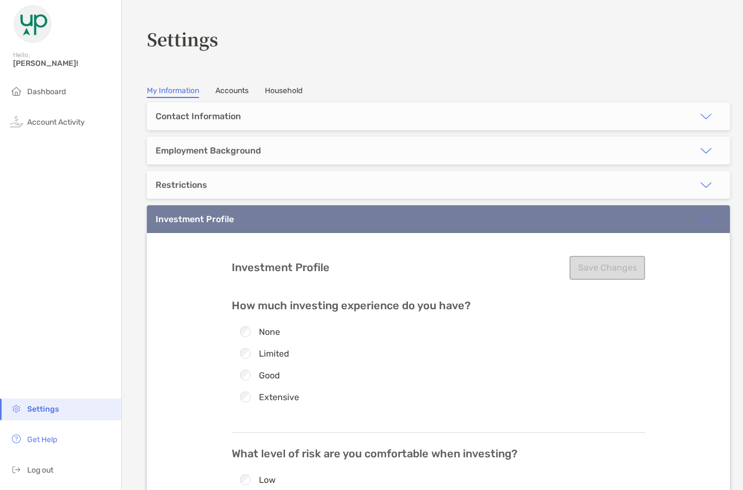
click at [204, 115] on div "Contact Information" at bounding box center [198, 116] width 85 height 10
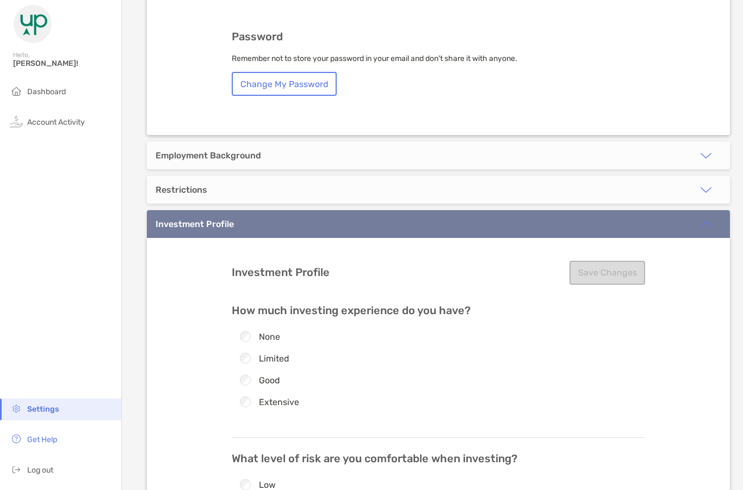
scroll to position [634, 0]
click at [316, 141] on div "Employment Background" at bounding box center [438, 155] width 583 height 28
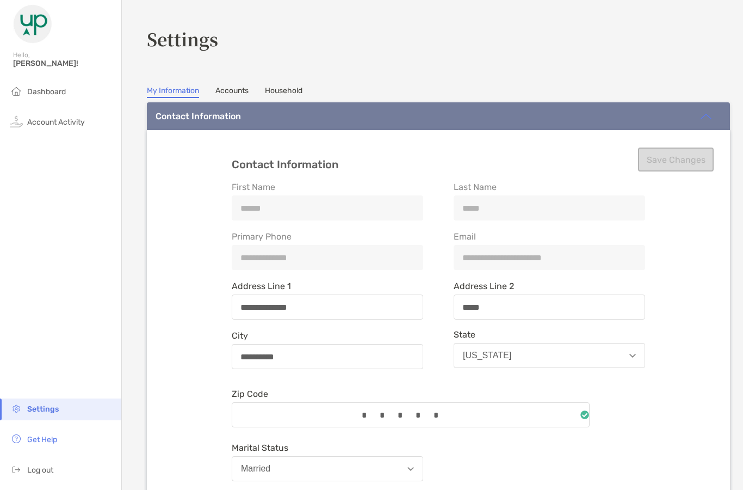
scroll to position [0, 0]
click at [51, 96] on span "Dashboard" at bounding box center [46, 91] width 39 height 9
